Goal: Find specific page/section: Find specific page/section

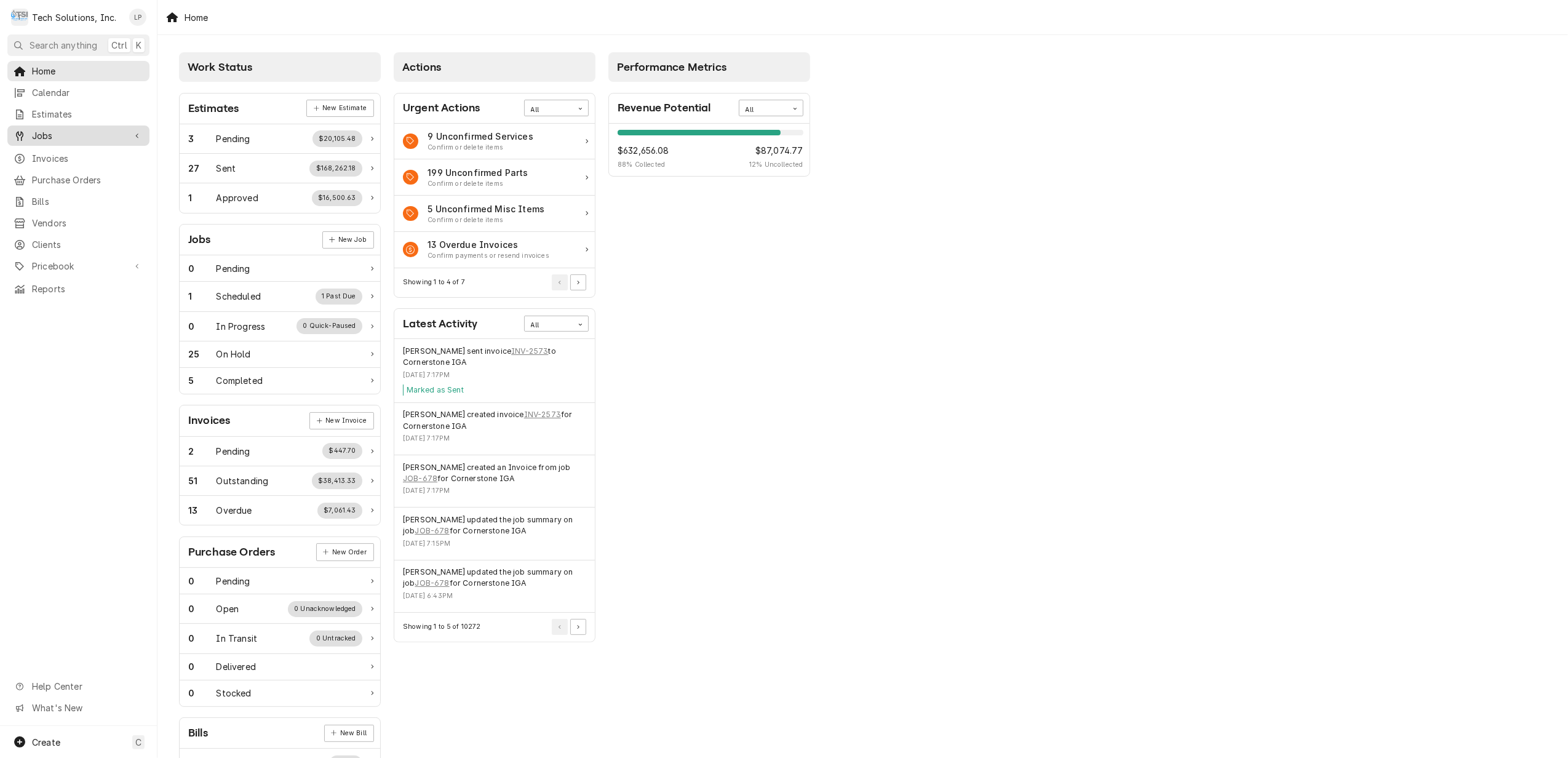
click at [36, 131] on span "Jobs" at bounding box center [78, 135] width 93 height 13
click at [37, 153] on span "Jobs" at bounding box center [87, 157] width 111 height 13
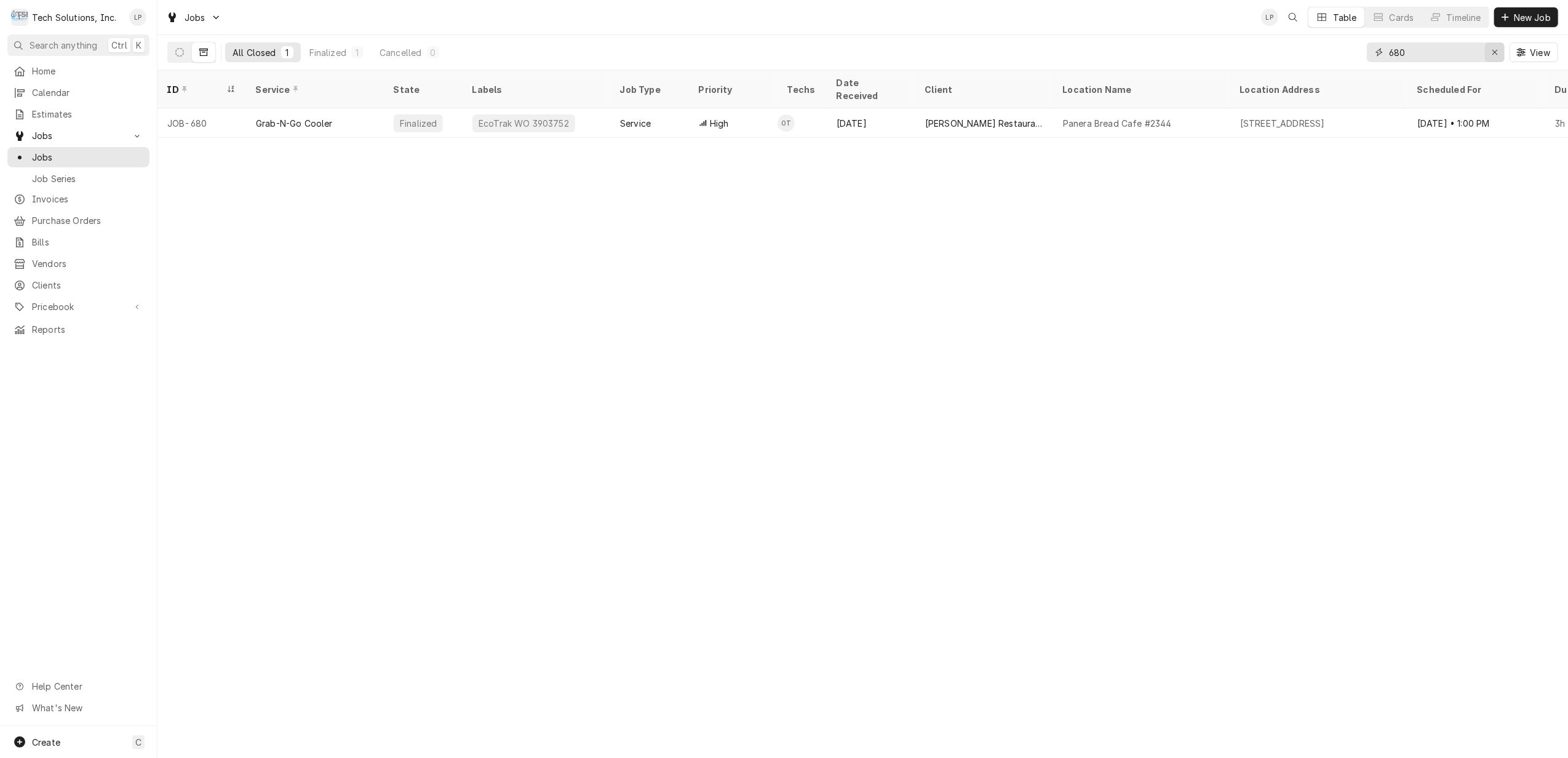
click at [1501, 54] on button "Erase input" at bounding box center [1495, 53] width 20 height 20
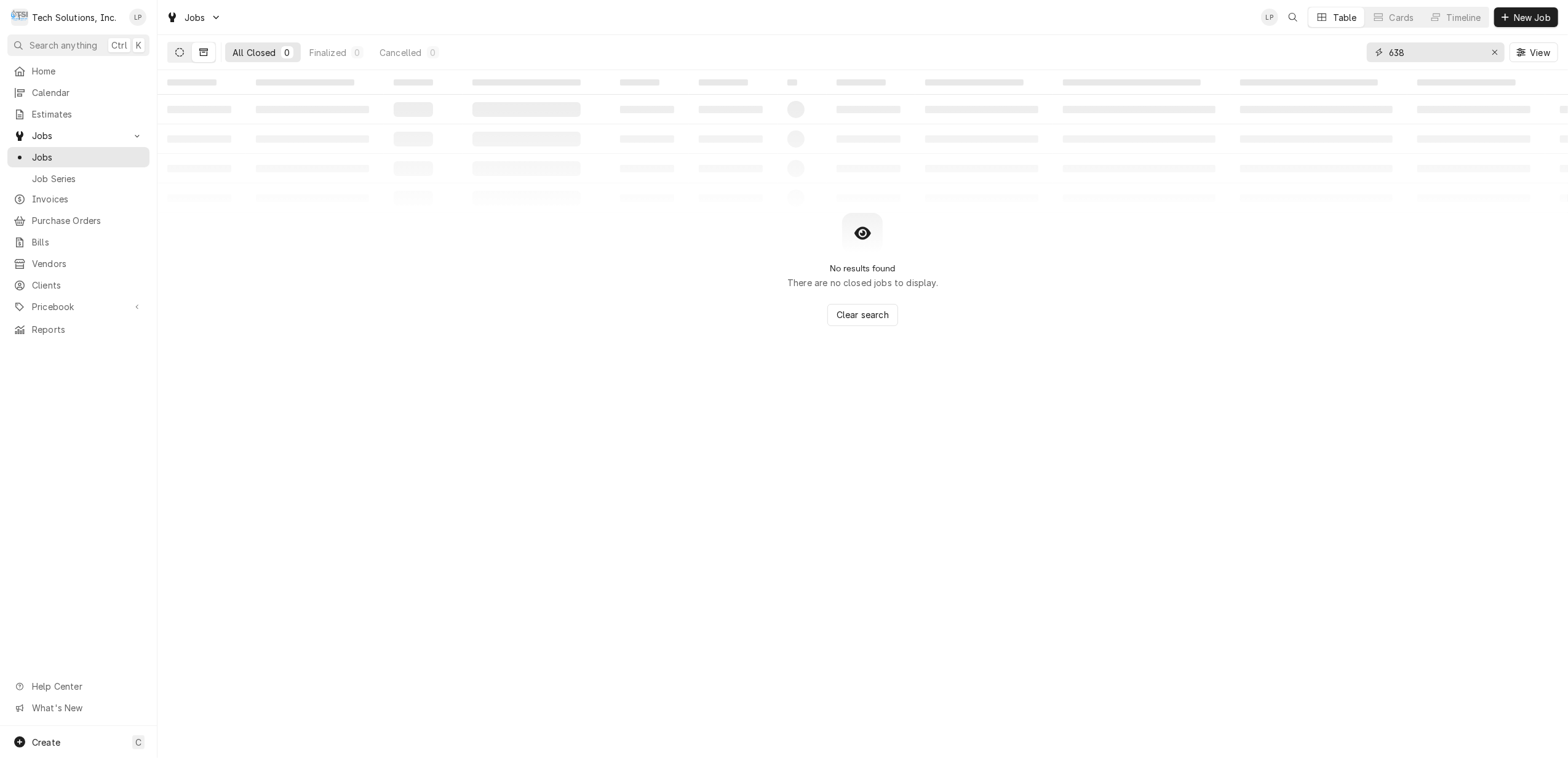
type input "638"
click at [177, 52] on icon "Dynamic Content Wrapper" at bounding box center [180, 53] width 9 height 9
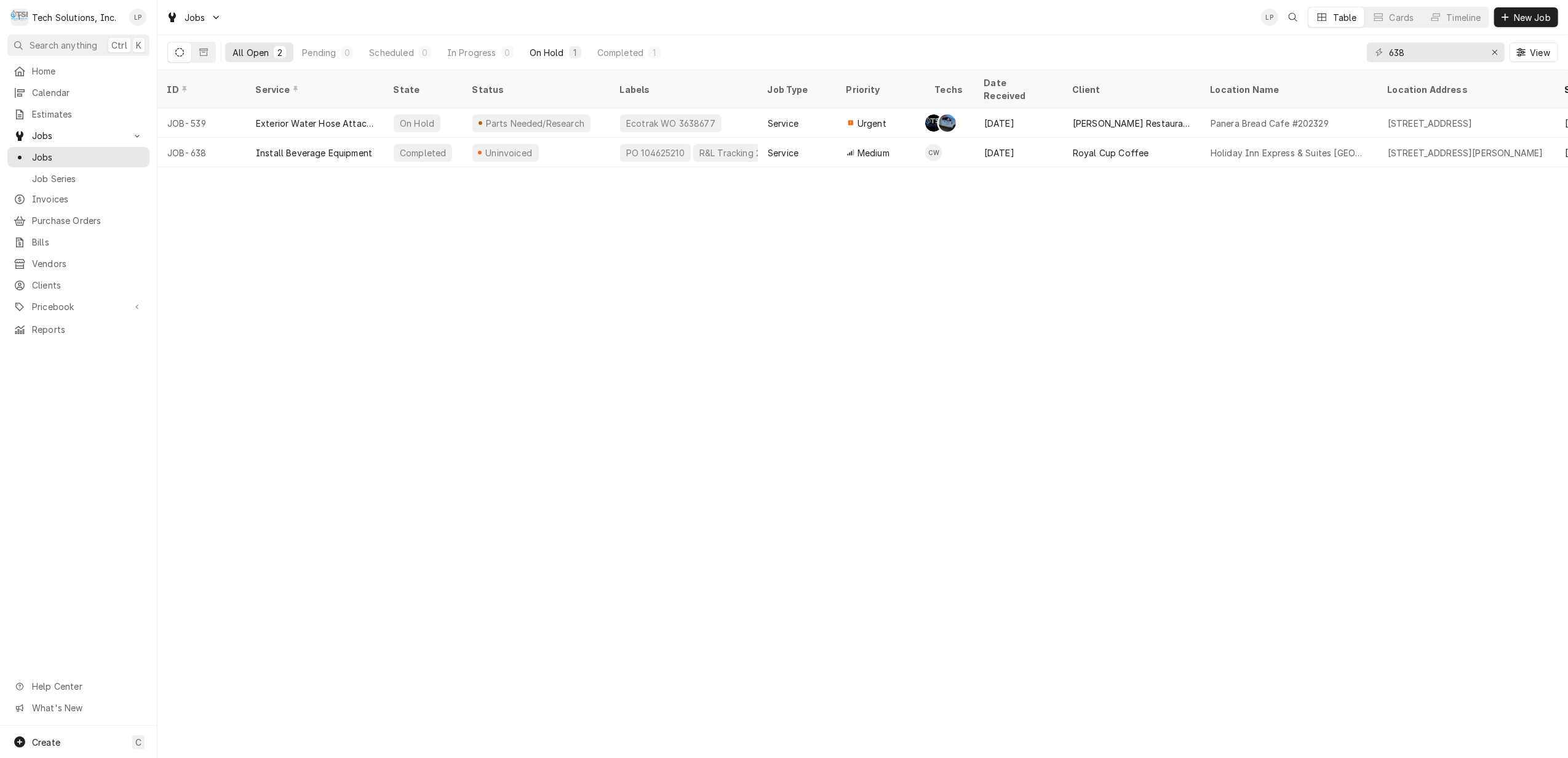
click at [537, 51] on div "On Hold" at bounding box center [547, 53] width 35 height 13
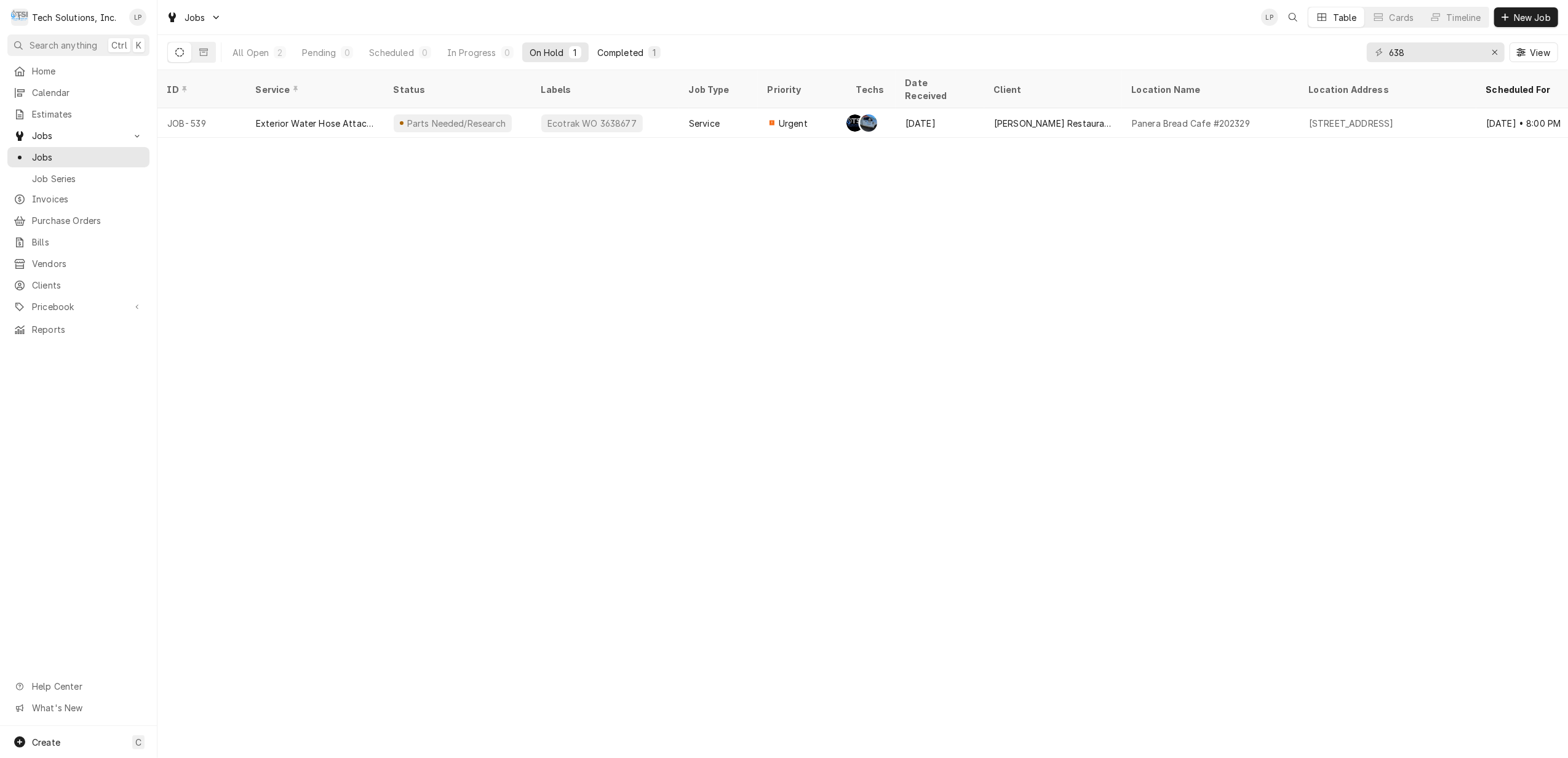
click at [612, 53] on div "Completed" at bounding box center [621, 53] width 46 height 13
